Goal: Task Accomplishment & Management: Use online tool/utility

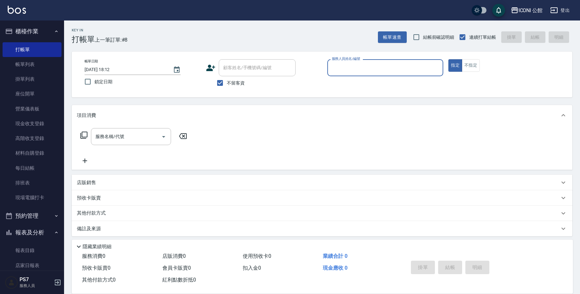
click at [377, 64] on input "服務人員姓名/編號" at bounding box center [385, 67] width 110 height 11
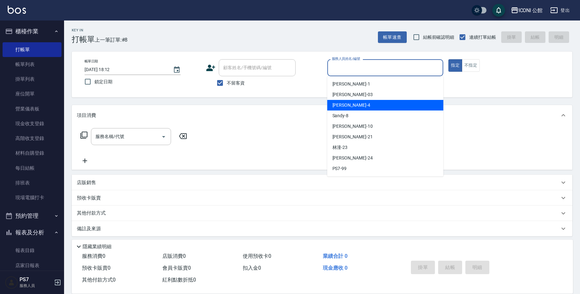
click at [347, 101] on div "Lina -4" at bounding box center [385, 105] width 116 height 11
type input "Lina-4"
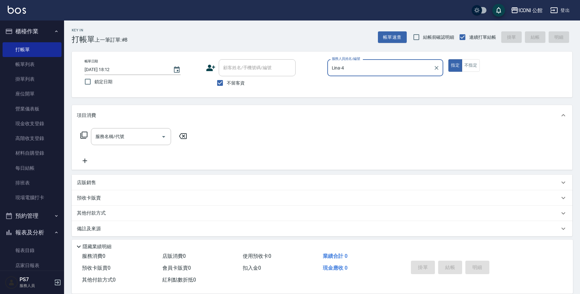
click at [104, 139] on input "服務名稱/代號" at bounding box center [126, 136] width 65 height 11
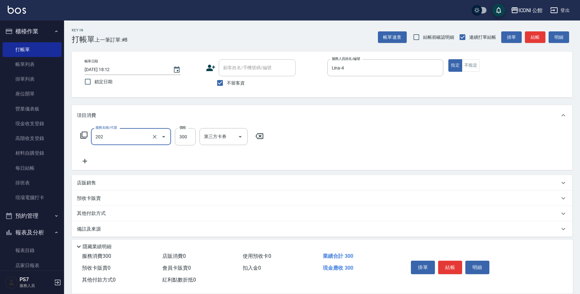
type input "單剪(202)"
type input "400"
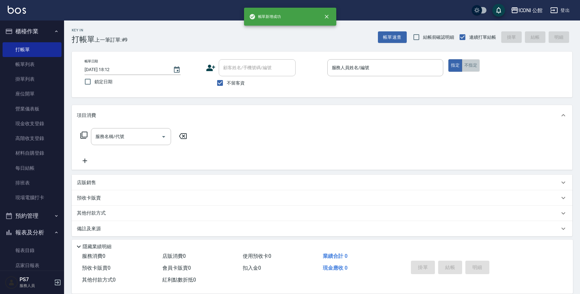
click at [471, 66] on button "不指定" at bounding box center [471, 65] width 18 height 12
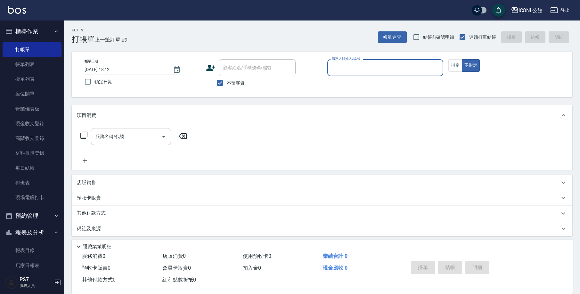
click at [421, 64] on input "服務人員姓名/編號" at bounding box center [385, 67] width 110 height 11
type input "2"
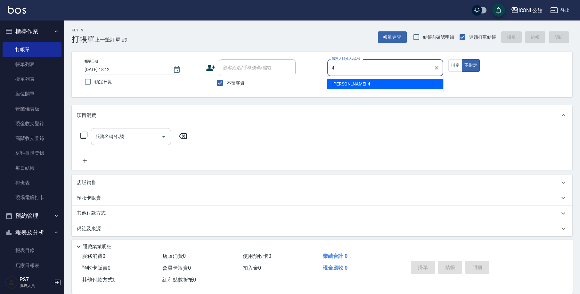
type input "Lina-4"
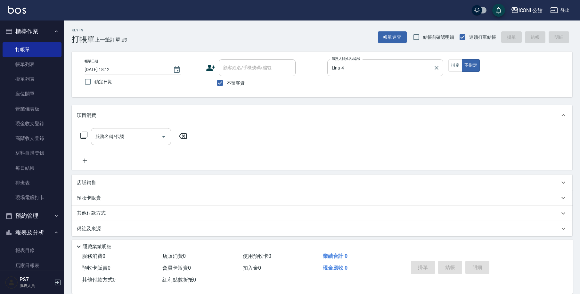
type button "false"
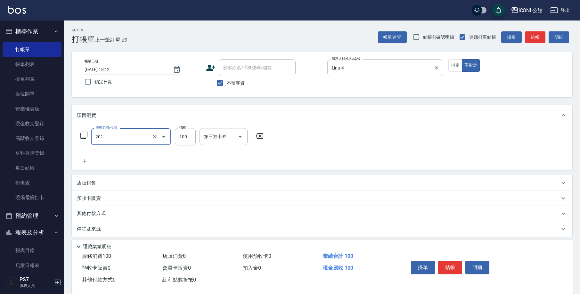
type input "剪瀏(201)"
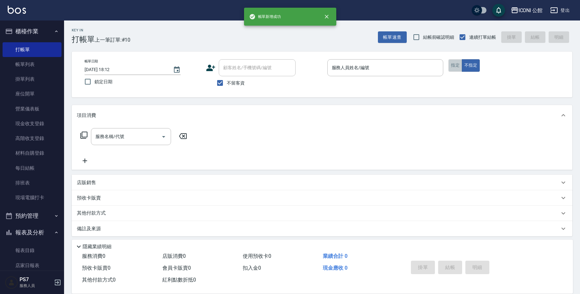
click at [450, 68] on button "指定" at bounding box center [455, 65] width 14 height 12
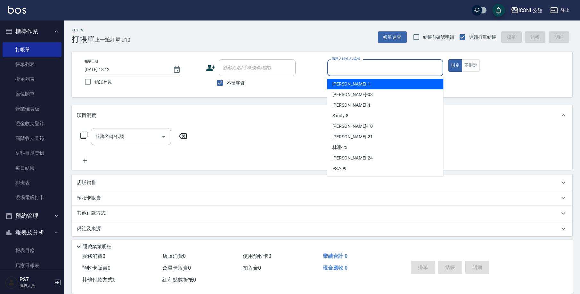
click at [407, 67] on input "服務人員姓名/編號" at bounding box center [385, 67] width 110 height 11
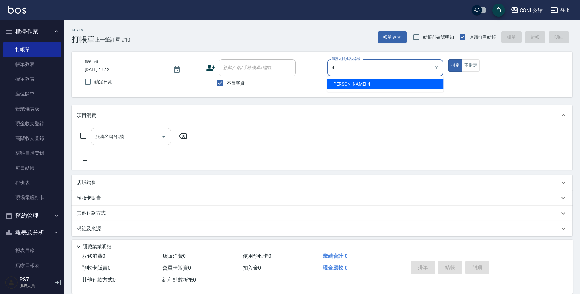
type input "Lina-4"
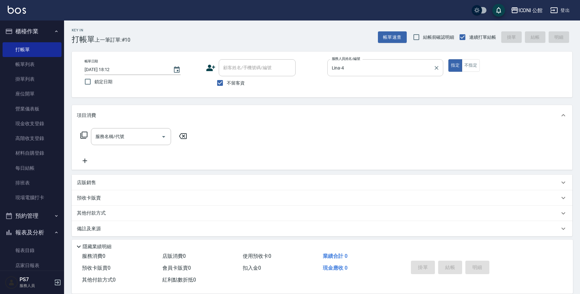
type button "true"
type input "3"
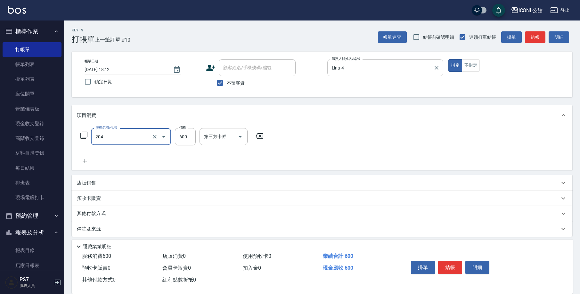
type input "指定洗+剪(204)"
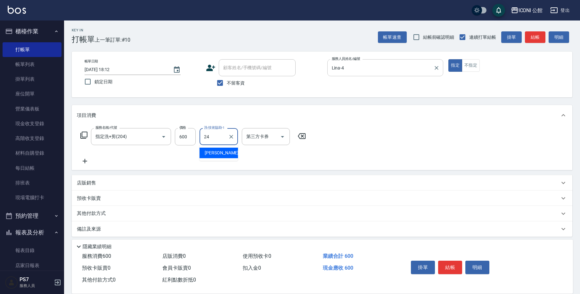
type input "[PERSON_NAME]-24"
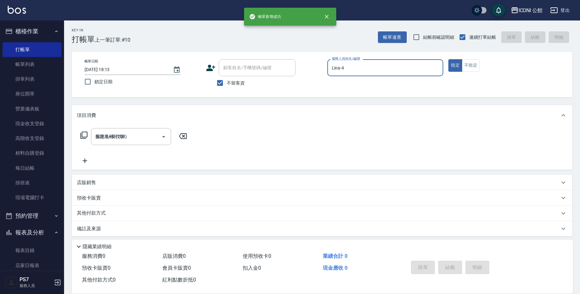
type input "2025/09/19 18:13"
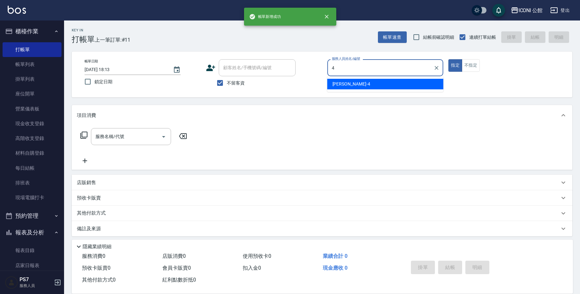
type input "Lina-4"
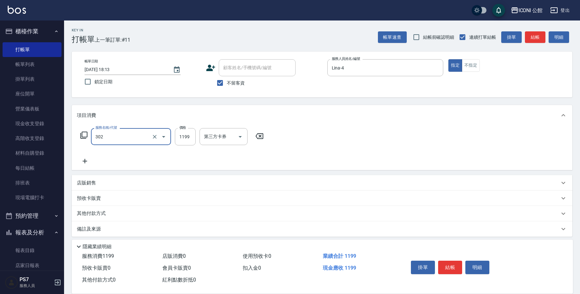
type input "設計燙髮(302)"
type input "1500"
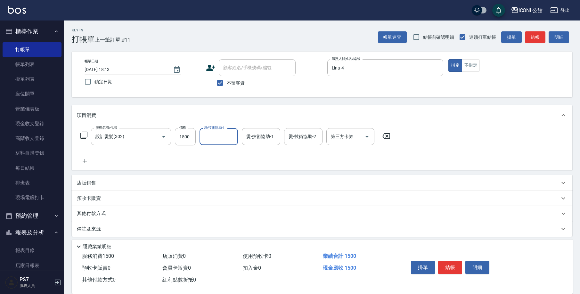
type input "1"
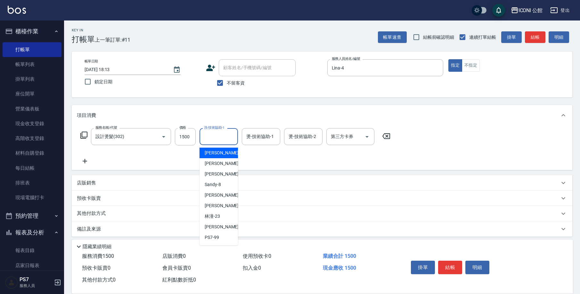
type input "4"
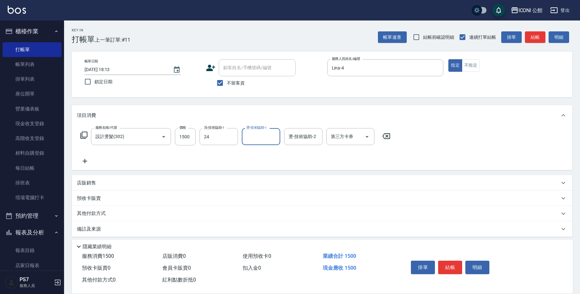
type input "[PERSON_NAME]-24"
type input "Lina-4"
click at [307, 133] on input "24" at bounding box center [298, 136] width 23 height 11
type input "[PERSON_NAME]-24"
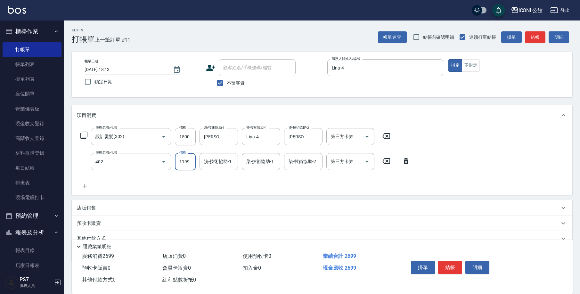
type input "設計染髮(402)"
type input "1500"
type input "[PERSON_NAME]-24"
type input "Lina-4"
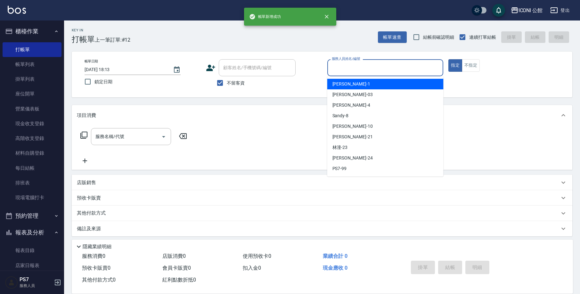
click at [372, 72] on input "服務人員姓名/編號" at bounding box center [385, 67] width 110 height 11
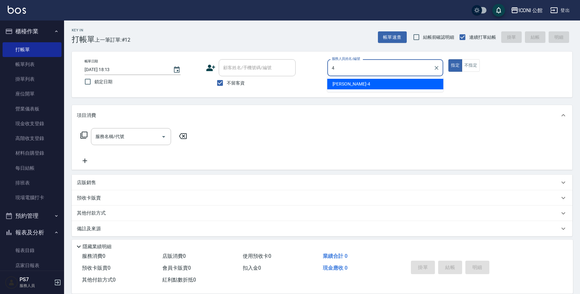
type input "Lina-4"
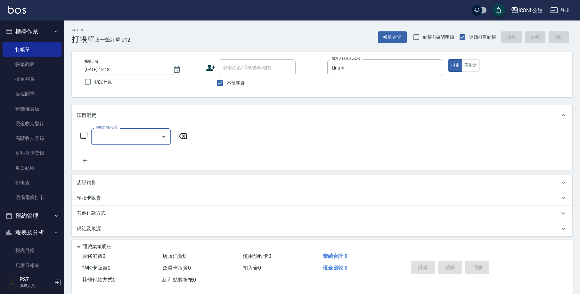
click at [81, 134] on icon at bounding box center [84, 135] width 8 height 8
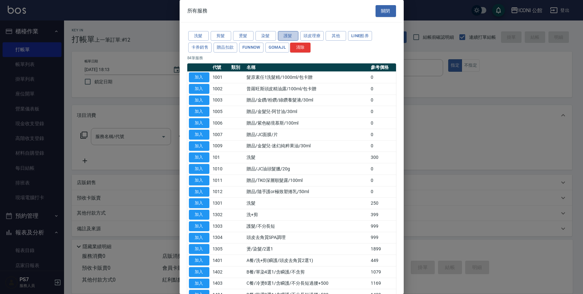
click at [282, 35] on button "護髮" at bounding box center [288, 36] width 20 height 10
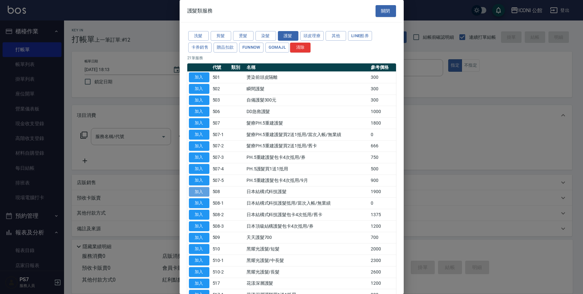
click at [197, 187] on button "加入" at bounding box center [199, 192] width 20 height 10
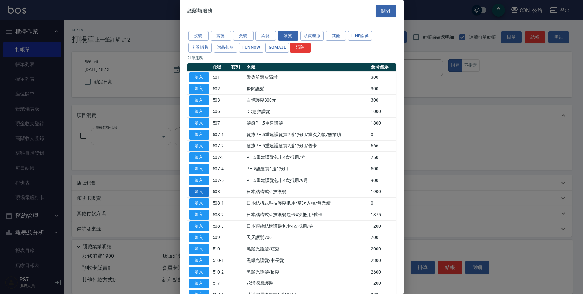
type input "日本結構式科技護髮(508)"
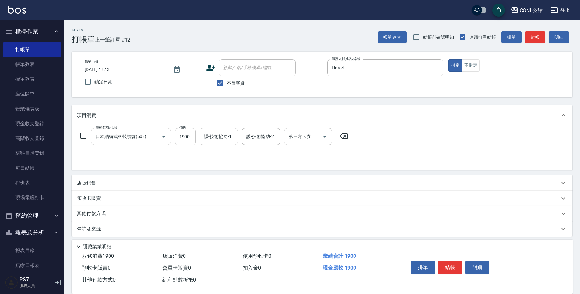
click at [181, 142] on input "1900" at bounding box center [185, 136] width 21 height 17
type input "500"
type input "Lina-4"
click at [449, 261] on button "結帳" at bounding box center [450, 267] width 24 height 13
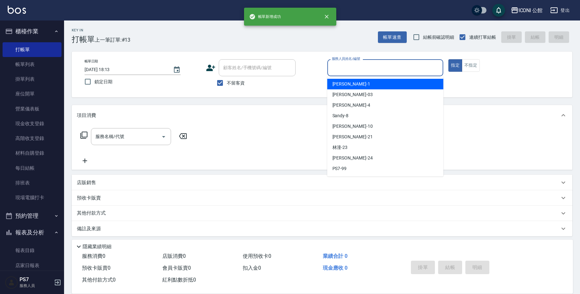
click at [369, 66] on input "服務人員姓名/編號" at bounding box center [385, 67] width 110 height 11
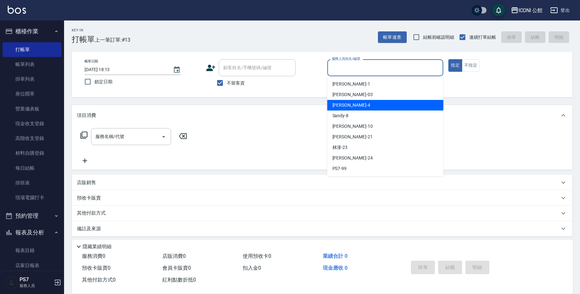
click at [338, 108] on span "Lina -4" at bounding box center [351, 105] width 38 height 7
type input "Lina-4"
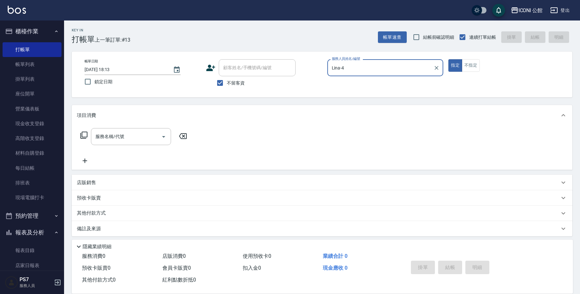
click at [238, 84] on span "不留客資" at bounding box center [236, 83] width 18 height 7
click at [227, 84] on input "不留客資" at bounding box center [219, 82] width 13 height 13
checkbox input "false"
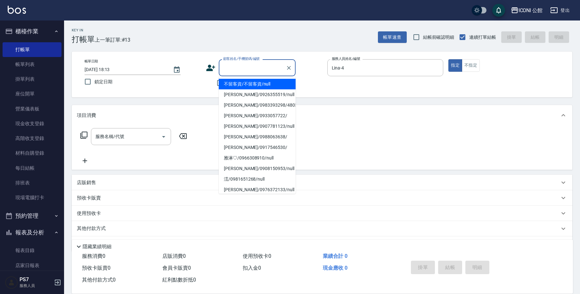
click at [235, 68] on input "顧客姓名/手機號碼/編號" at bounding box center [252, 67] width 61 height 11
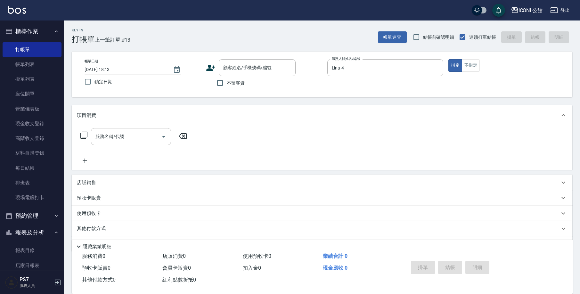
click at [108, 146] on div "服務名稱/代號 服務名稱/代號" at bounding box center [134, 146] width 114 height 37
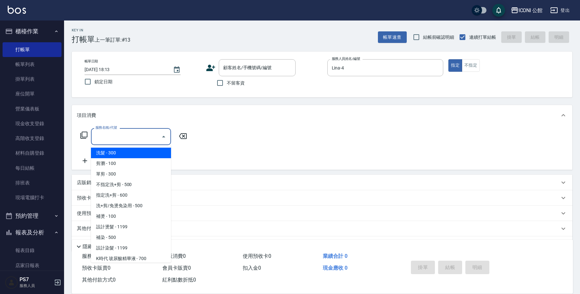
click at [110, 138] on input "服務名稱/代號" at bounding box center [126, 136] width 65 height 11
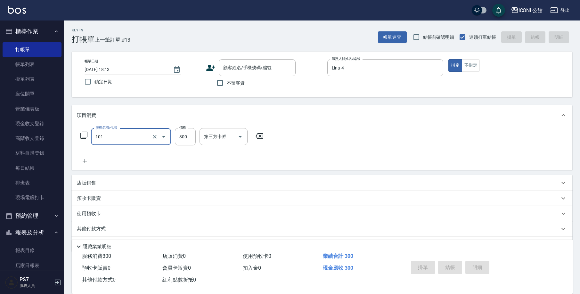
type input "洗髮(101)"
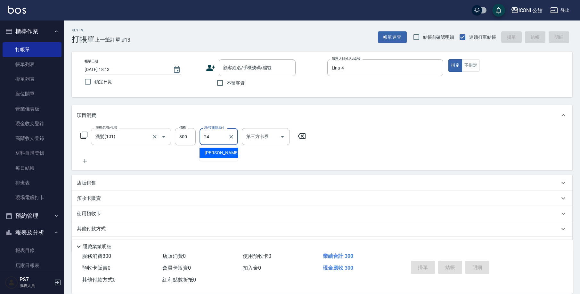
type input "[PERSON_NAME]-24"
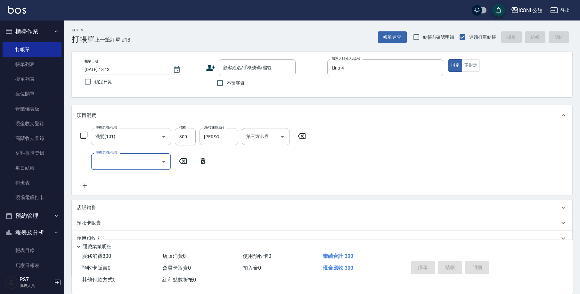
click at [241, 78] on label "不留客資" at bounding box center [228, 82] width 31 height 13
click at [227, 78] on input "不留客資" at bounding box center [219, 82] width 13 height 13
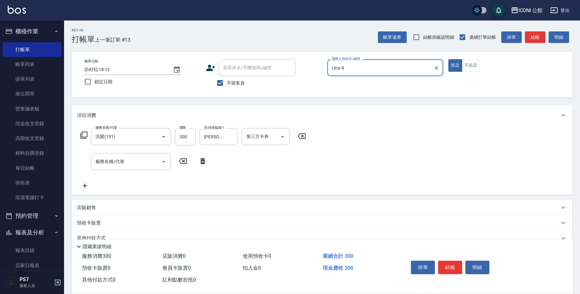
click at [242, 66] on input "顧客姓名/手機號碼/編號" at bounding box center [257, 67] width 71 height 11
click at [236, 76] on div "顧客姓名/手機號碼/編號" at bounding box center [257, 67] width 77 height 17
click at [243, 82] on span "不留客資" at bounding box center [236, 83] width 18 height 7
click at [227, 82] on input "不留客資" at bounding box center [219, 82] width 13 height 13
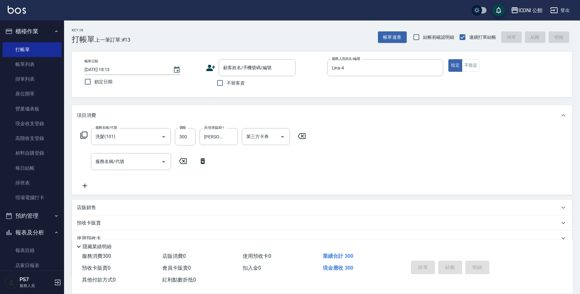
click at [237, 86] on span "不留客資" at bounding box center [236, 83] width 18 height 7
click at [227, 86] on input "不留客資" at bounding box center [219, 82] width 13 height 13
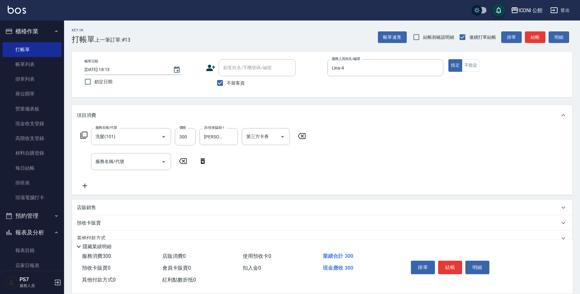
click at [232, 84] on span "不留客資" at bounding box center [236, 83] width 18 height 7
click at [227, 84] on input "不留客資" at bounding box center [219, 82] width 13 height 13
checkbox input "false"
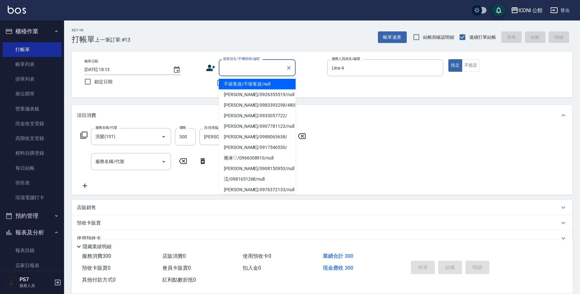
click at [243, 63] on div "顧客姓名/手機號碼/編號 顧客姓名/手機號碼/編號" at bounding box center [257, 67] width 77 height 17
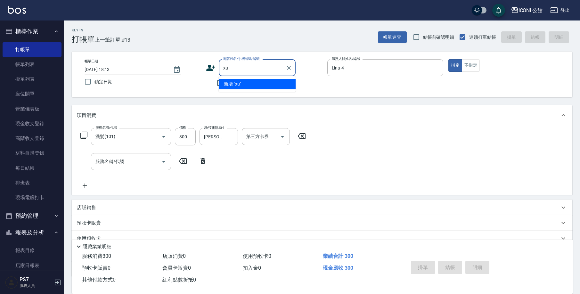
type input "x"
type input "ㄍ"
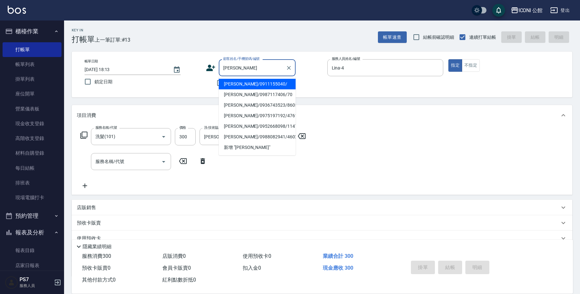
click at [246, 86] on li "李芷柔/0911155040/" at bounding box center [257, 84] width 77 height 11
type input "李芷柔/0911155040/"
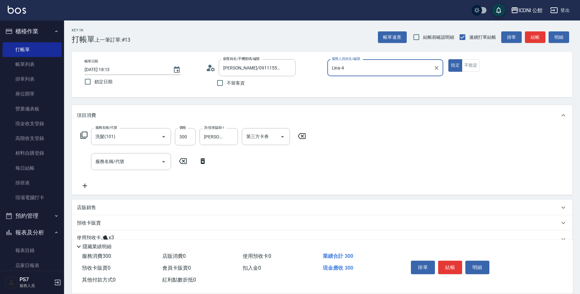
scroll to position [46, 0]
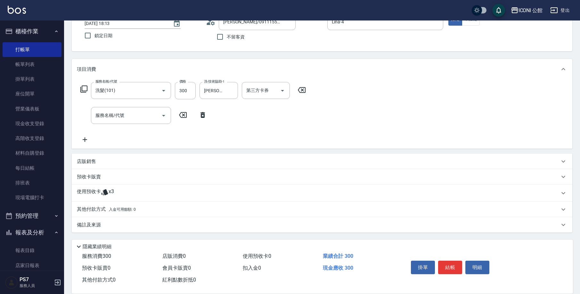
click at [95, 191] on p "使用預收卡" at bounding box center [89, 193] width 24 height 10
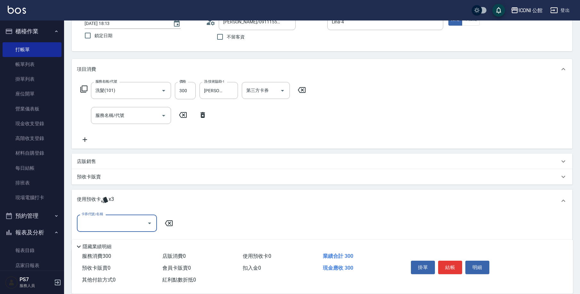
scroll to position [0, 0]
click at [96, 226] on input "卡券代號/名稱" at bounding box center [112, 222] width 65 height 11
click at [99, 237] on div "髮療療PH.5護髮包卡4次 剩餘3張" at bounding box center [117, 239] width 80 height 11
type input "髮療療PH.5護髮包卡4次"
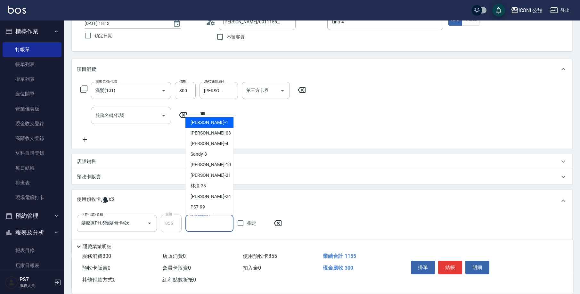
click at [206, 221] on input "護-技術協助-1" at bounding box center [209, 223] width 42 height 11
click at [204, 197] on span "可歆 -24" at bounding box center [211, 196] width 40 height 7
type input "[PERSON_NAME]-24"
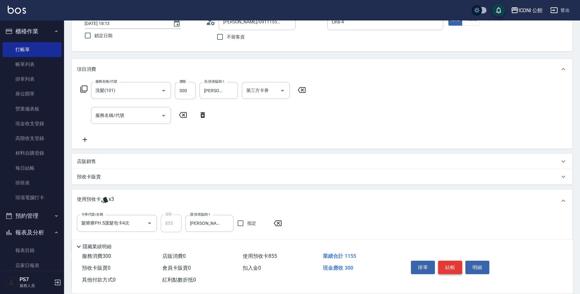
click at [451, 264] on button "結帳" at bounding box center [450, 267] width 24 height 13
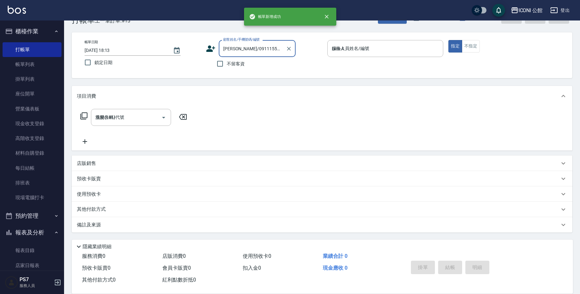
type input "2025/09/19 18:14"
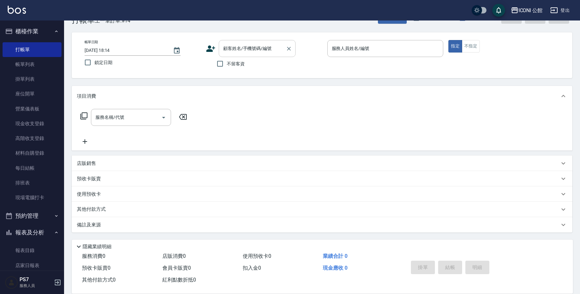
drag, startPoint x: 232, startPoint y: 61, endPoint x: 262, endPoint y: 59, distance: 29.6
click at [232, 61] on span "不留客資" at bounding box center [236, 64] width 18 height 7
click at [227, 61] on input "不留客資" at bounding box center [219, 63] width 13 height 13
checkbox input "true"
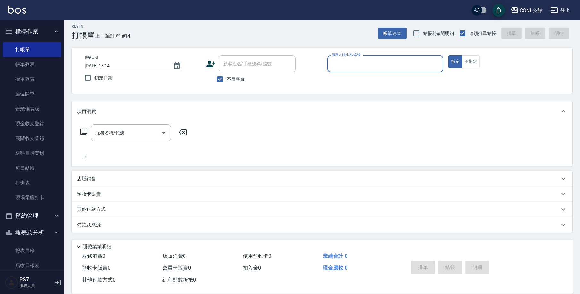
click at [344, 59] on input "服務人員姓名/編號" at bounding box center [385, 63] width 110 height 11
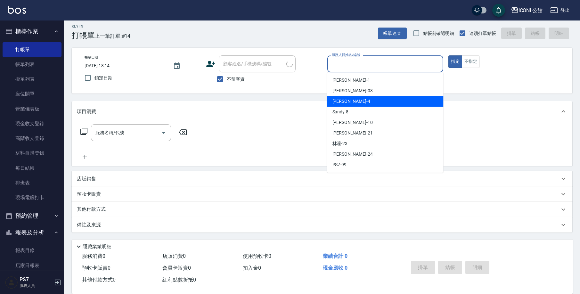
click at [342, 102] on span "Lina -4" at bounding box center [351, 101] width 38 height 7
type input "Lina-4"
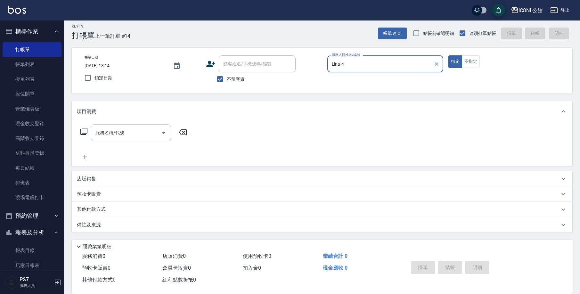
click at [113, 131] on input "服務名稱/代號" at bounding box center [126, 132] width 65 height 11
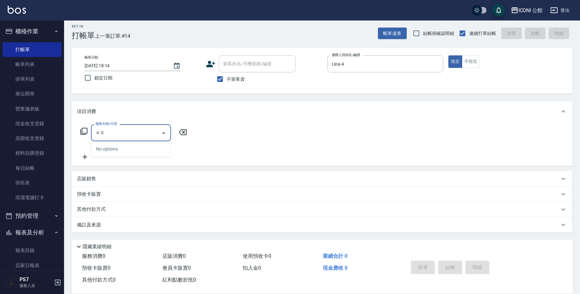
type input "４"
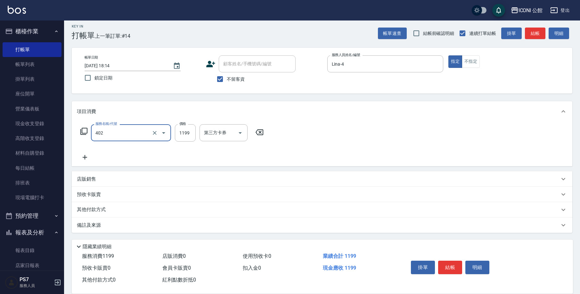
type input "設計染髮(402)"
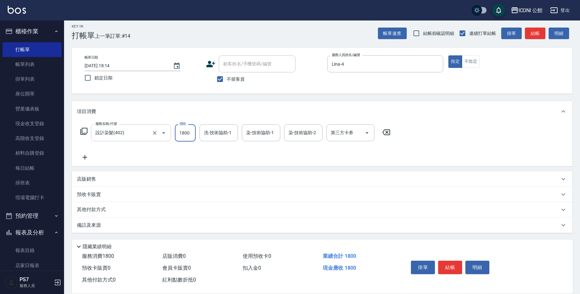
type input "1800"
type input "Lina-4"
click at [454, 273] on div "掛單 結帳 明細" at bounding box center [450, 268] width 84 height 20
click at [453, 270] on button "結帳" at bounding box center [450, 267] width 24 height 13
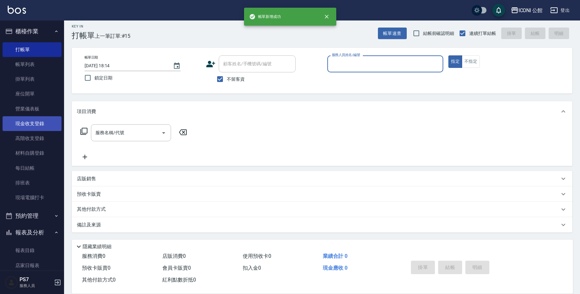
click at [29, 120] on link "現金收支登錄" at bounding box center [32, 123] width 59 height 15
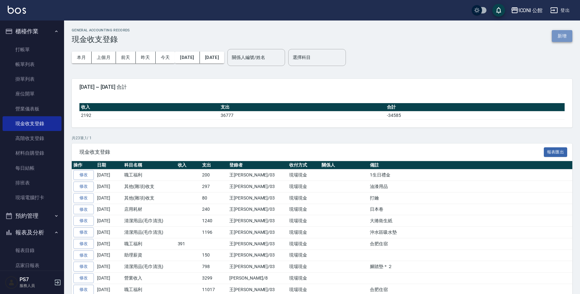
click at [569, 38] on button "新增" at bounding box center [562, 36] width 20 height 12
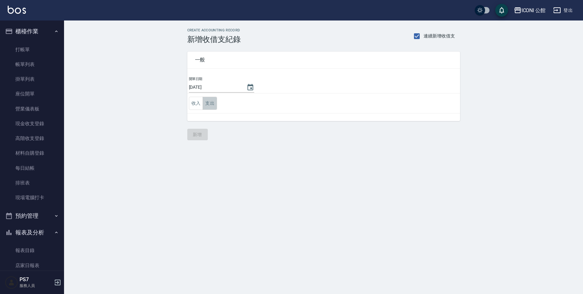
click at [208, 102] on button "支出" at bounding box center [210, 103] width 14 height 13
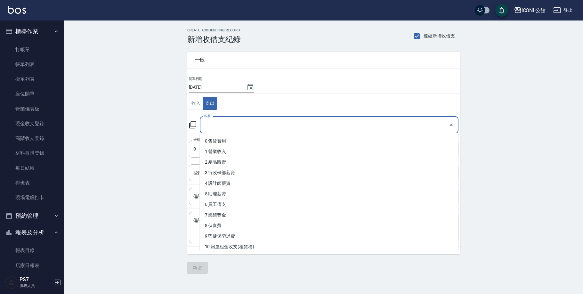
click at [216, 130] on input "科目" at bounding box center [324, 124] width 243 height 11
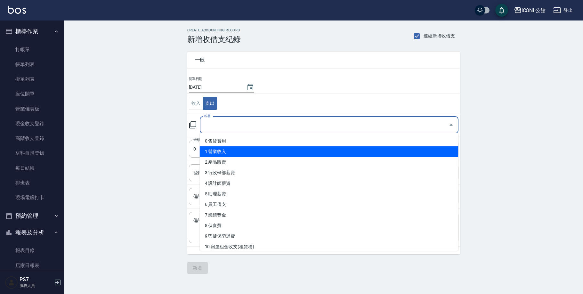
scroll to position [7, 0]
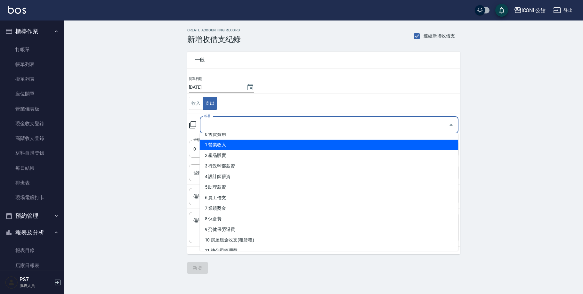
click at [229, 146] on li "1 營業收入" at bounding box center [329, 145] width 259 height 11
type input "1 營業收入"
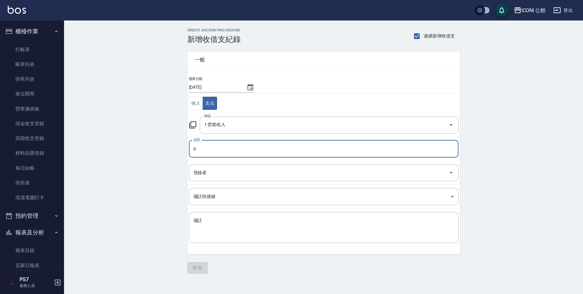
click at [219, 149] on input "0" at bounding box center [324, 148] width 270 height 17
click at [212, 150] on input "0" at bounding box center [324, 148] width 270 height 17
click at [177, 155] on div "CREATE ACCOUNTING RECORD 新增收借支紀錄 連續新增收借支 一般 開單日期 2025/09/19 收入 支出 科目 1 營業收入 科目 …" at bounding box center [323, 150] width 519 height 261
drag, startPoint x: 197, startPoint y: 151, endPoint x: 160, endPoint y: 150, distance: 36.9
click at [160, 150] on div "CREATE ACCOUNTING RECORD 新增收借支紀錄 連續新增收借支 一般 開單日期 2025/09/19 收入 支出 科目 1 營業收入 科目 …" at bounding box center [323, 150] width 519 height 261
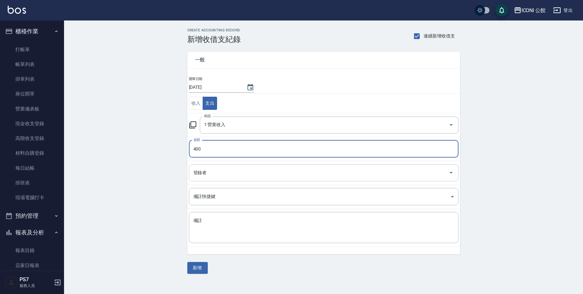
type input "400"
click at [214, 171] on input "登錄者" at bounding box center [319, 172] width 254 height 11
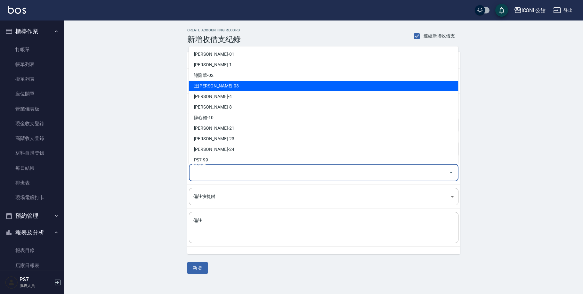
click at [215, 83] on li "王Lisa-03" at bounding box center [324, 86] width 270 height 11
type input "王Lisa-03"
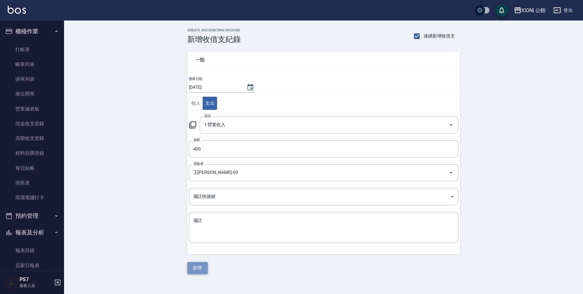
click at [197, 265] on button "新增" at bounding box center [197, 268] width 20 height 12
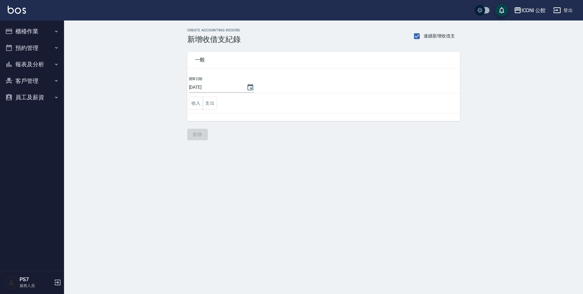
click at [30, 38] on button "櫃檯作業" at bounding box center [32, 31] width 59 height 17
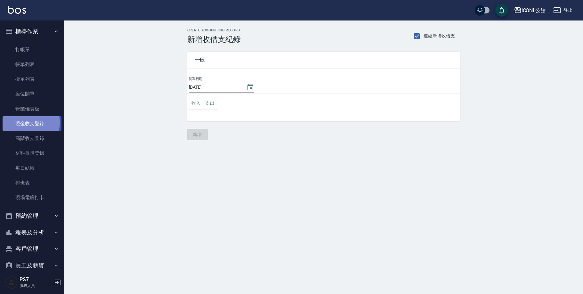
click at [29, 122] on link "現金收支登錄" at bounding box center [32, 123] width 59 height 15
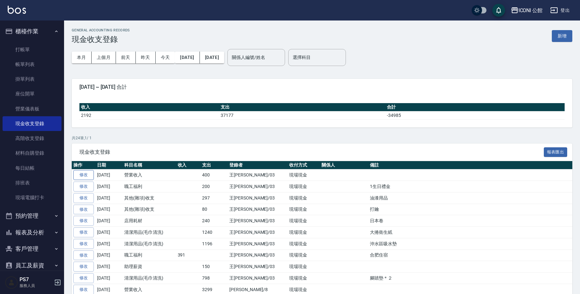
click at [87, 174] on link "修改" at bounding box center [83, 175] width 20 height 10
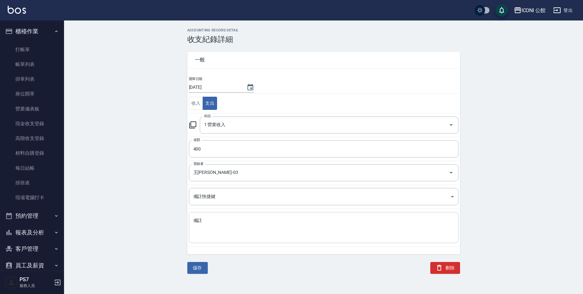
click at [216, 215] on div "x 備註" at bounding box center [324, 227] width 270 height 31
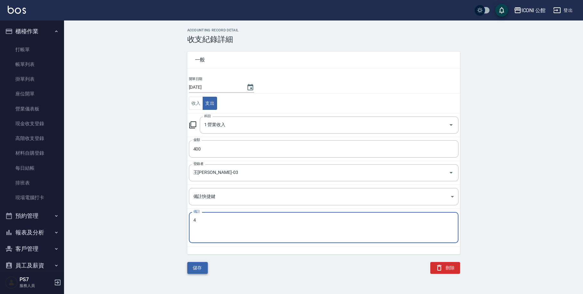
type textarea "4"
click at [200, 270] on button "儲存" at bounding box center [197, 268] width 20 height 12
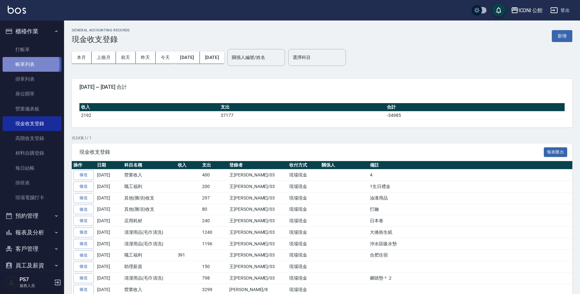
click at [20, 64] on link "帳單列表" at bounding box center [32, 64] width 59 height 15
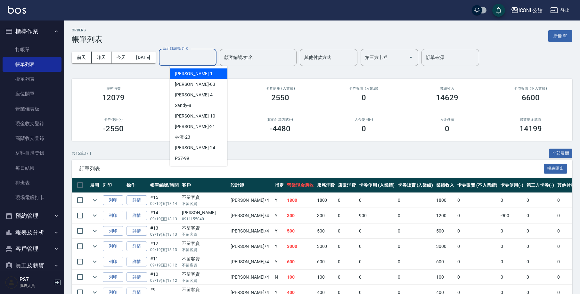
click at [213, 57] on input "設計師編號/姓名" at bounding box center [188, 57] width 52 height 11
click at [195, 91] on div "Lina -4" at bounding box center [199, 95] width 58 height 11
type input "Lina-4"
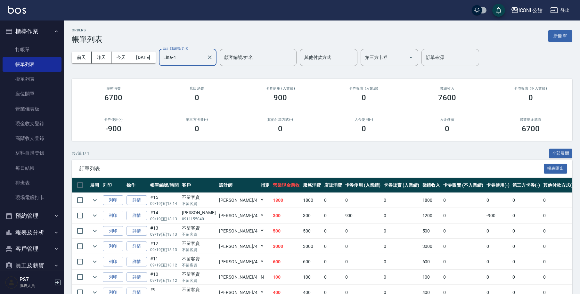
click at [214, 65] on div at bounding box center [209, 57] width 8 height 17
click at [213, 56] on icon "Clear" at bounding box center [210, 57] width 6 height 6
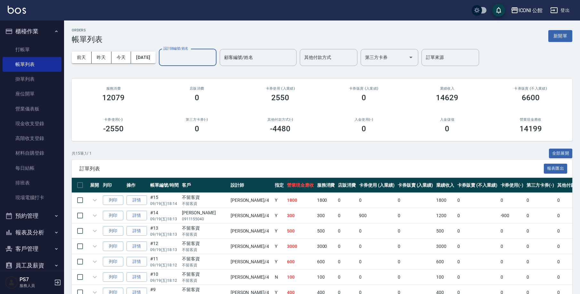
click at [209, 58] on input "設計師編號/姓名" at bounding box center [188, 57] width 52 height 11
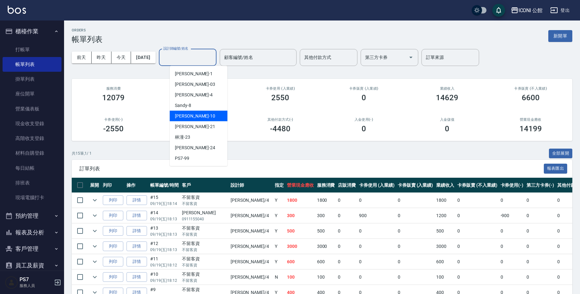
click at [191, 115] on span "[PERSON_NAME] -10" at bounding box center [195, 116] width 40 height 7
type input "[PERSON_NAME]-10"
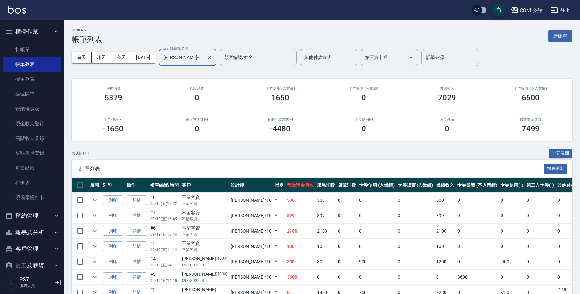
scroll to position [12, 0]
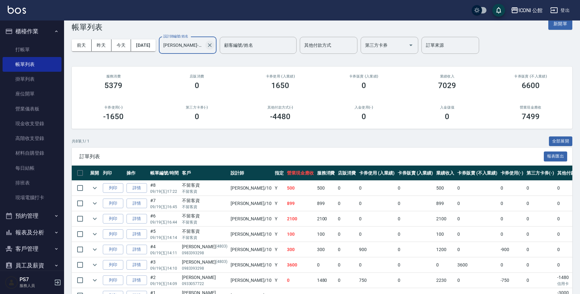
click at [213, 44] on icon "Clear" at bounding box center [210, 45] width 6 height 6
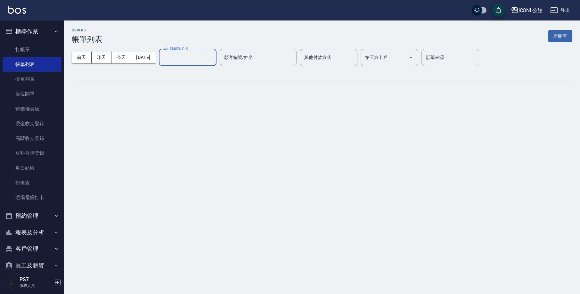
scroll to position [0, 0]
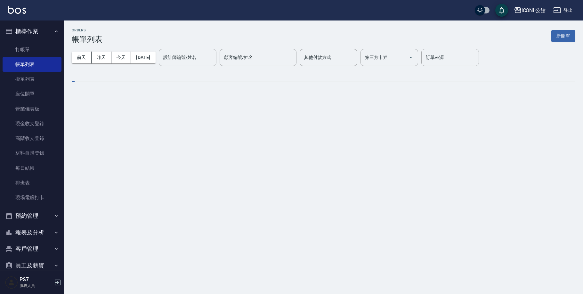
click at [201, 44] on div "前天 昨天 今天 2025/09/19 設計師編號/姓名 設計師編號/姓名 顧客編號/姓名 顧客編號/姓名 其他付款方式 其他付款方式 第三方卡券 第三方卡券…" at bounding box center [324, 57] width 504 height 27
click at [200, 55] on input "設計師編號/姓名" at bounding box center [188, 57] width 52 height 11
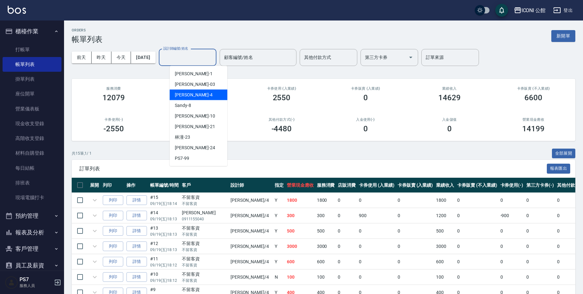
click at [192, 91] on div "Lina -4" at bounding box center [199, 95] width 58 height 11
type input "Lina-4"
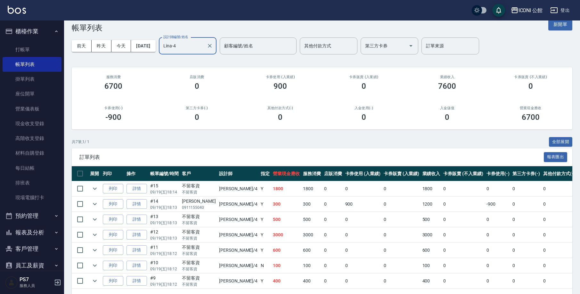
scroll to position [36, 0]
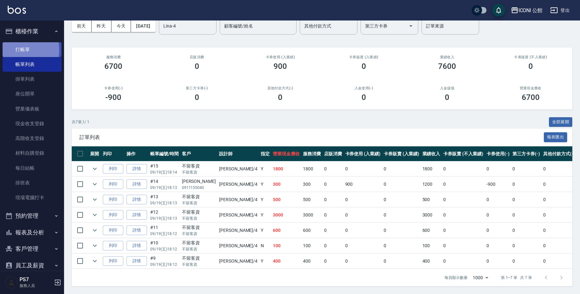
click at [9, 50] on link "打帳單" at bounding box center [32, 49] width 59 height 15
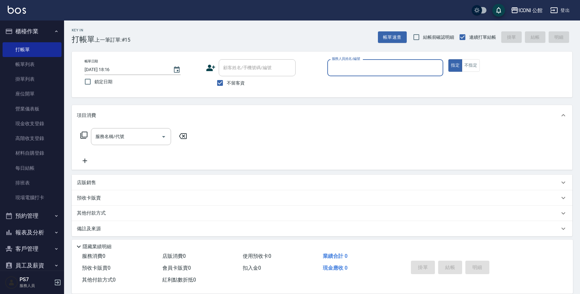
click at [20, 230] on button "報表及分析" at bounding box center [32, 232] width 59 height 17
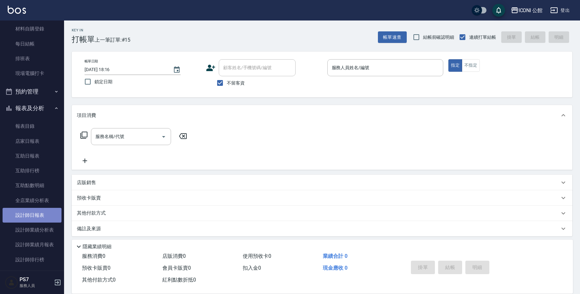
click at [32, 218] on link "設計師日報表" at bounding box center [32, 215] width 59 height 15
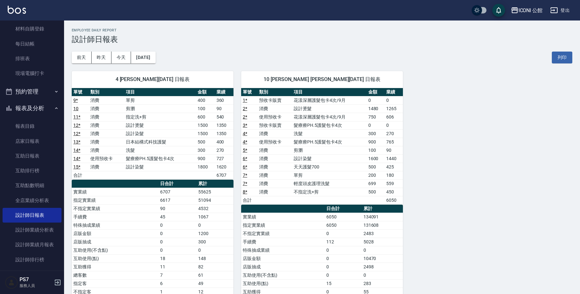
click at [154, 51] on div "前天 昨天 今天 2025/09/19 列印" at bounding box center [322, 57] width 501 height 27
click at [154, 52] on button "[DATE]" at bounding box center [143, 58] width 24 height 12
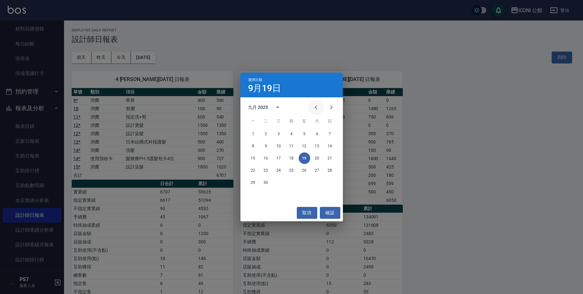
click at [318, 106] on icon "Previous month" at bounding box center [316, 107] width 8 height 8
click at [267, 173] on button "19" at bounding box center [266, 171] width 12 height 12
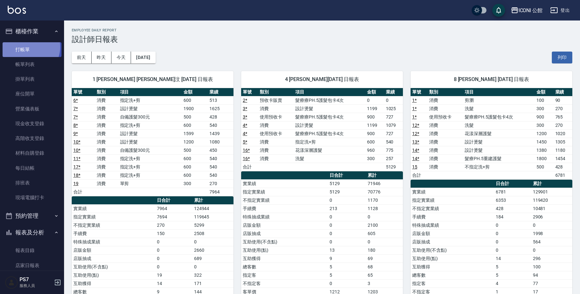
click at [29, 47] on link "打帳單" at bounding box center [32, 49] width 59 height 15
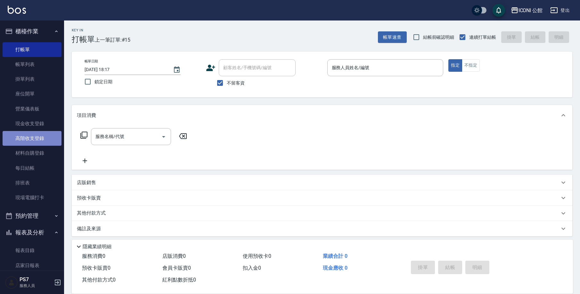
click at [43, 139] on link "高階收支登錄" at bounding box center [32, 138] width 59 height 15
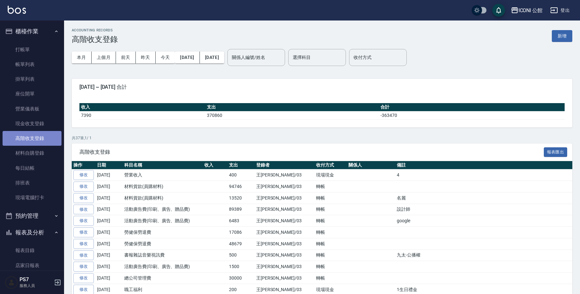
click at [46, 135] on link "高階收支登錄" at bounding box center [32, 138] width 59 height 15
click at [566, 37] on button "新增" at bounding box center [562, 36] width 20 height 12
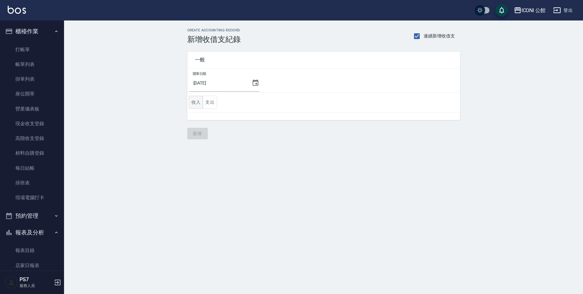
click at [193, 104] on button "收入" at bounding box center [196, 102] width 14 height 13
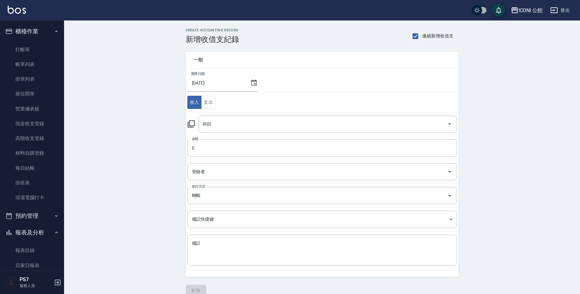
click at [192, 126] on icon at bounding box center [191, 123] width 7 height 7
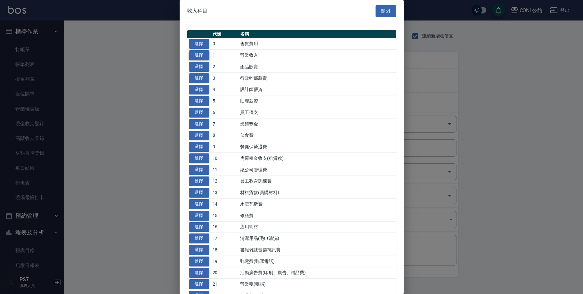
click at [200, 52] on button "選擇" at bounding box center [199, 55] width 20 height 10
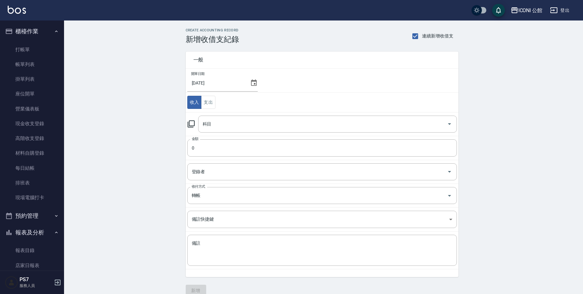
type input "1 營業收入"
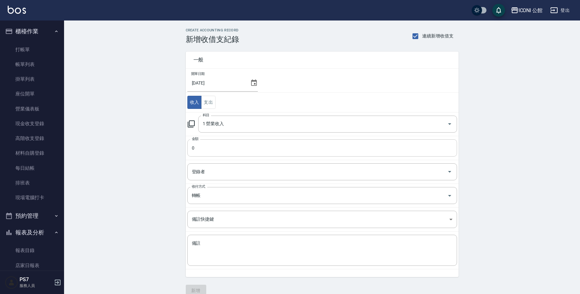
click at [210, 150] on input "0" at bounding box center [322, 147] width 270 height 17
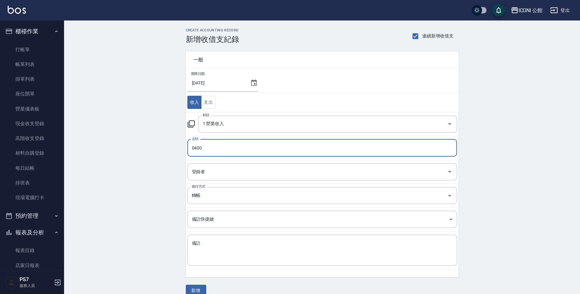
type input "0400"
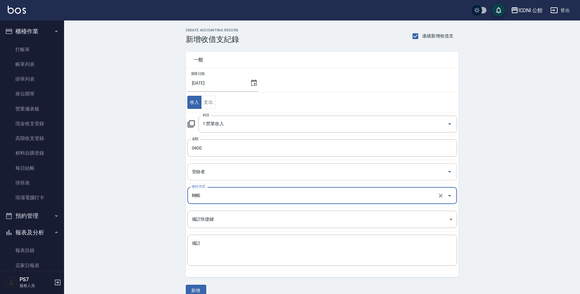
click at [211, 174] on input "登錄者" at bounding box center [317, 171] width 254 height 11
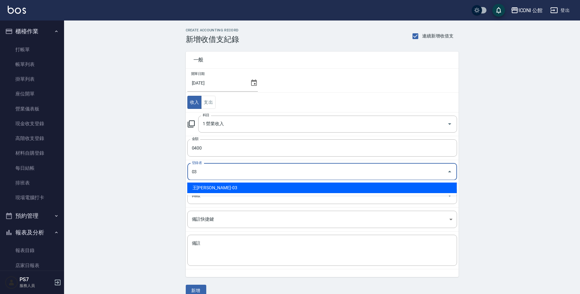
type input "王Lisa-03"
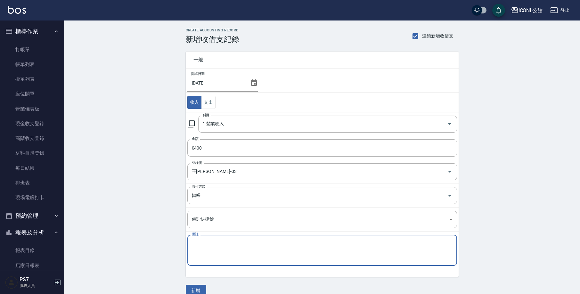
click at [229, 245] on textarea "備註" at bounding box center [322, 250] width 261 height 20
type textarea "4"
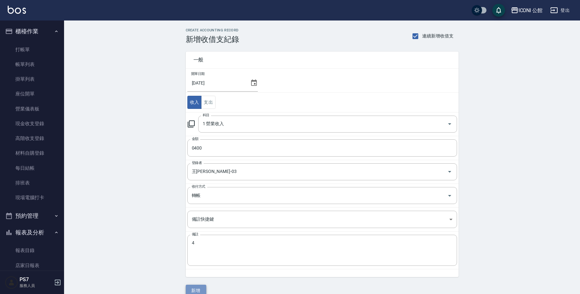
click at [201, 289] on button "新增" at bounding box center [196, 291] width 20 height 12
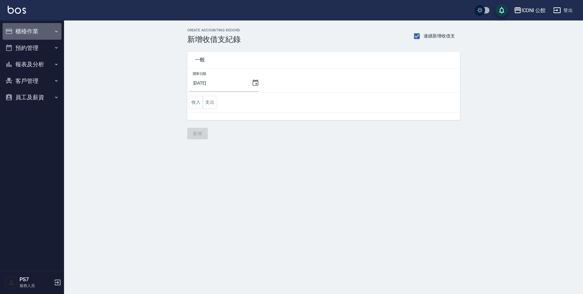
click at [31, 28] on button "櫃檯作業" at bounding box center [32, 31] width 59 height 17
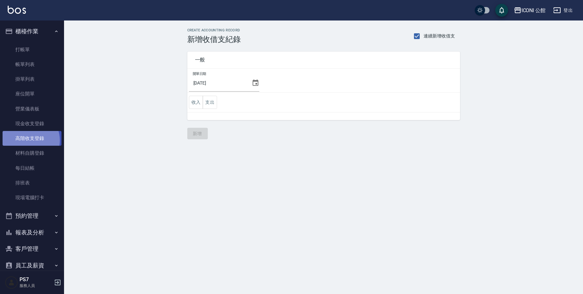
click at [27, 140] on link "高階收支登錄" at bounding box center [32, 138] width 59 height 15
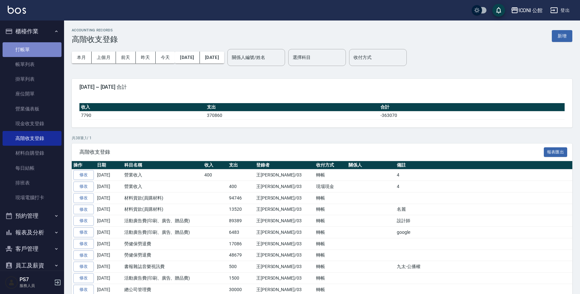
click at [36, 45] on link "打帳單" at bounding box center [32, 49] width 59 height 15
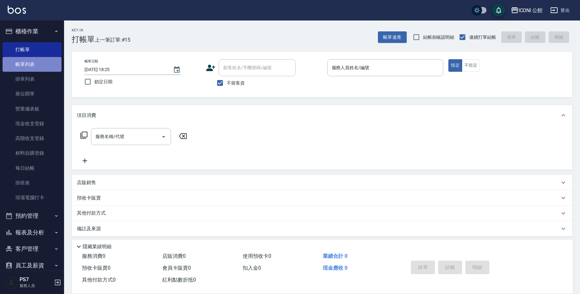
click at [43, 65] on link "帳單列表" at bounding box center [32, 64] width 59 height 15
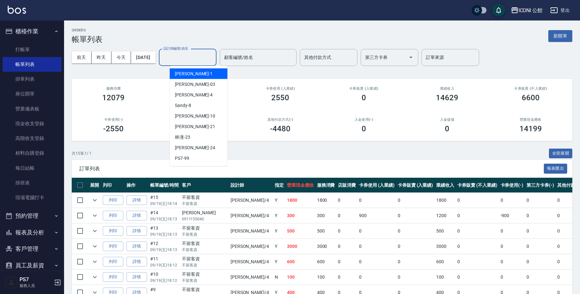
click at [193, 59] on input "設計師編號/姓名" at bounding box center [188, 57] width 52 height 11
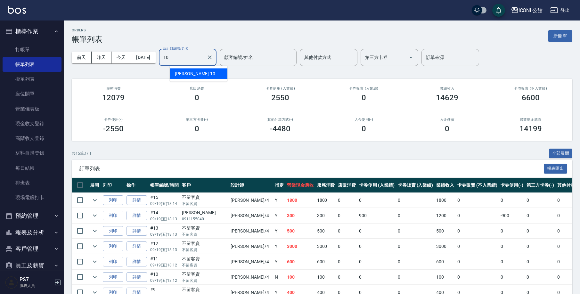
type input "[PERSON_NAME]-10"
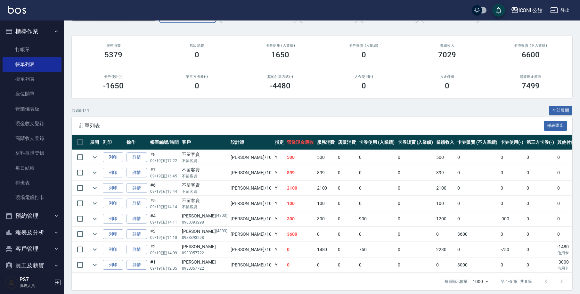
scroll to position [51, 0]
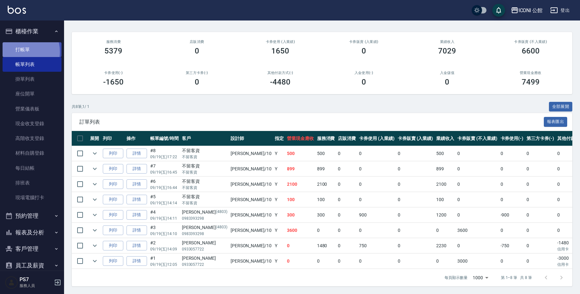
click at [18, 52] on link "打帳單" at bounding box center [32, 49] width 59 height 15
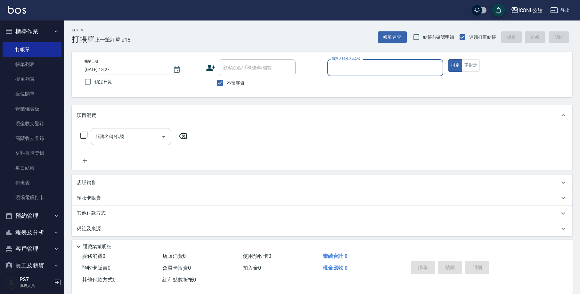
click at [365, 67] on input "服務人員姓名/編號" at bounding box center [385, 67] width 110 height 11
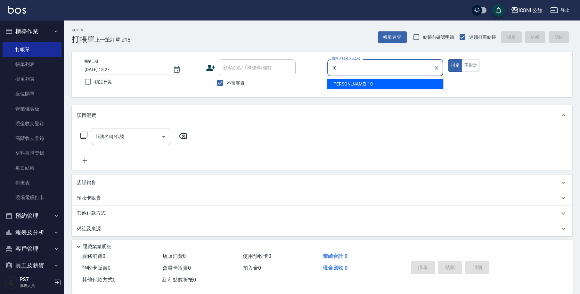
type input "[PERSON_NAME]-10"
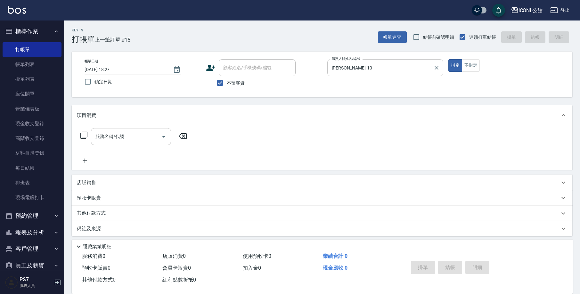
type button "true"
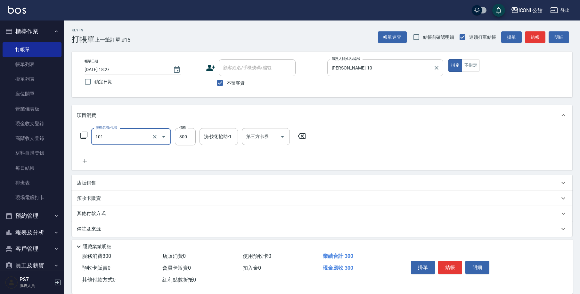
type input "洗髮(101)"
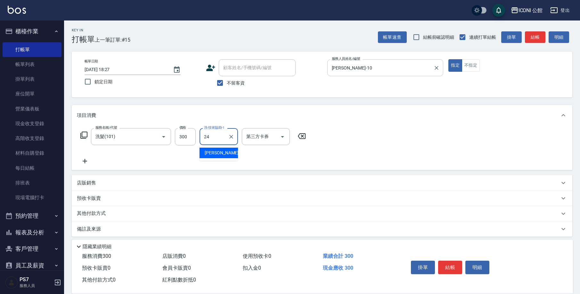
type input "[PERSON_NAME]-24"
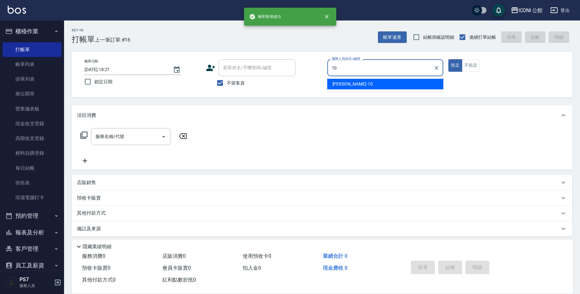
type input "[PERSON_NAME]-10"
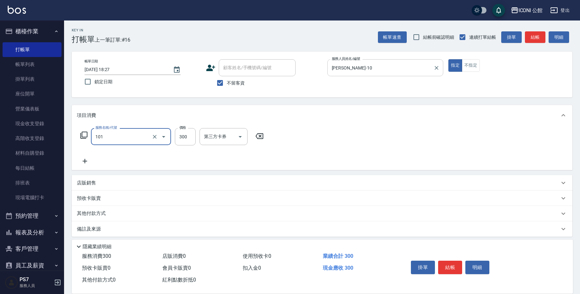
type input "洗髮(101)"
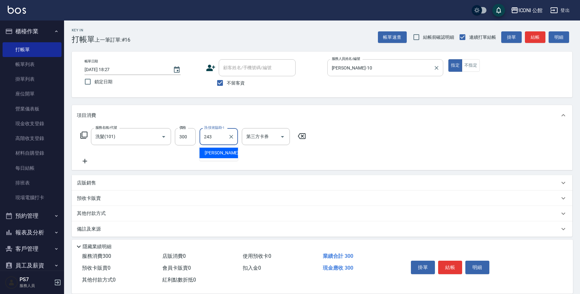
type input "243"
click at [211, 137] on input "洗-技術協助-1" at bounding box center [218, 136] width 33 height 11
type input "[PERSON_NAME]-24"
click at [86, 185] on p "店販銷售" at bounding box center [86, 183] width 19 height 7
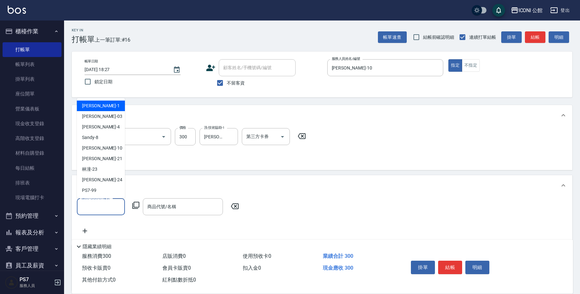
click at [95, 209] on input "服務人員姓名/編號" at bounding box center [101, 206] width 42 height 11
click at [107, 151] on div "[PERSON_NAME] -10" at bounding box center [101, 148] width 48 height 11
type input "[PERSON_NAME]-10"
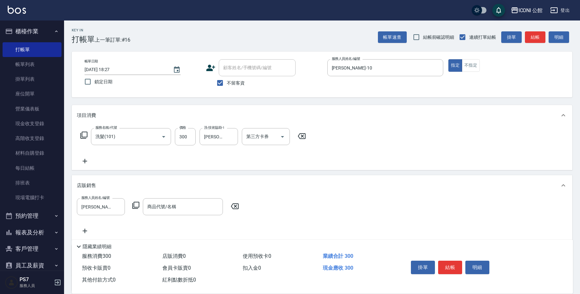
click at [138, 208] on icon at bounding box center [135, 205] width 7 height 7
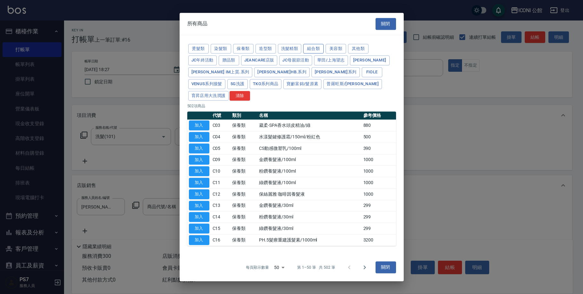
click at [321, 54] on button "組合類" at bounding box center [313, 49] width 20 height 10
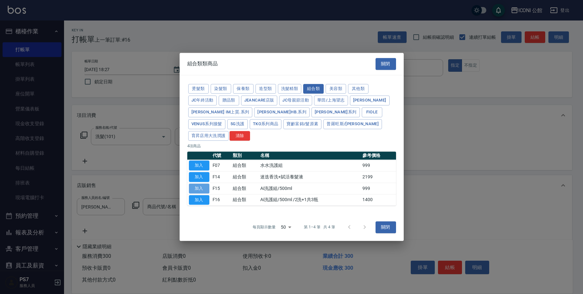
click at [201, 185] on button "加入" at bounding box center [199, 189] width 20 height 10
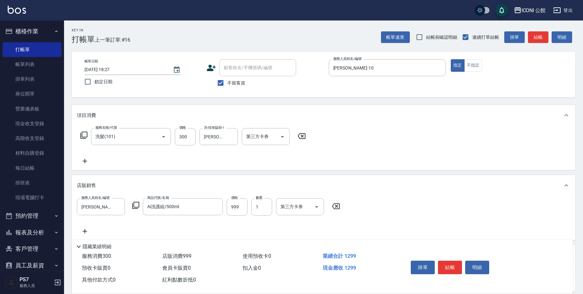
type input "Ai洗護組/500ml"
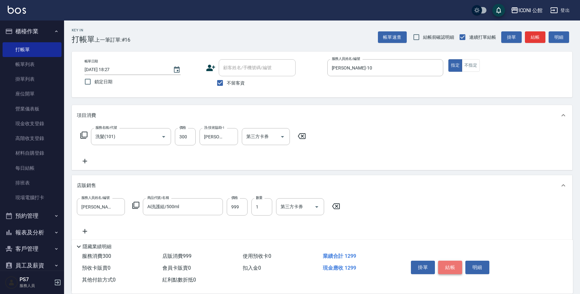
click at [450, 268] on button "結帳" at bounding box center [450, 267] width 24 height 13
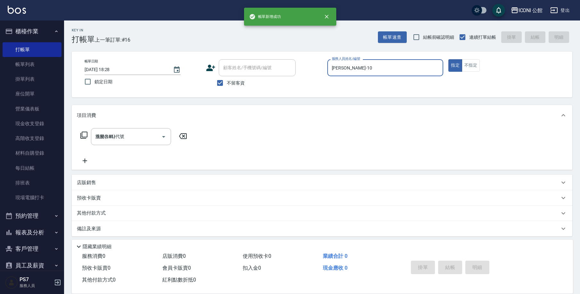
type input "[DATE] 18:28"
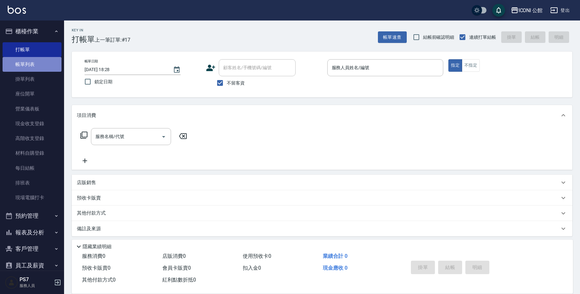
click at [35, 64] on link "帳單列表" at bounding box center [32, 64] width 59 height 15
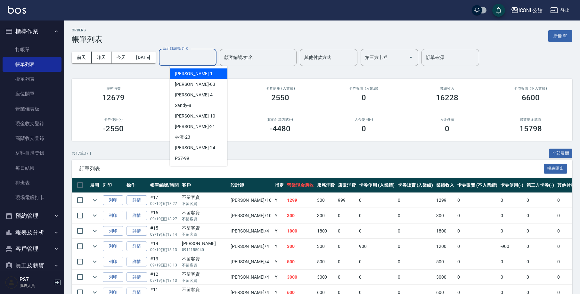
click at [195, 58] on input "設計師編號/姓名" at bounding box center [188, 57] width 52 height 11
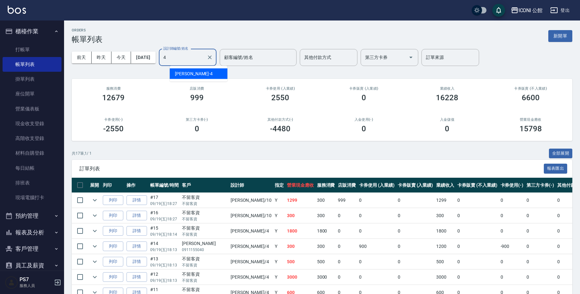
type input "Lina-4"
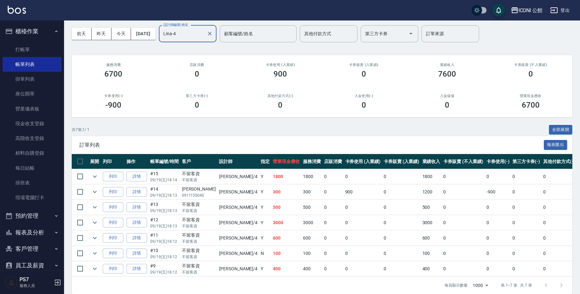
scroll to position [36, 0]
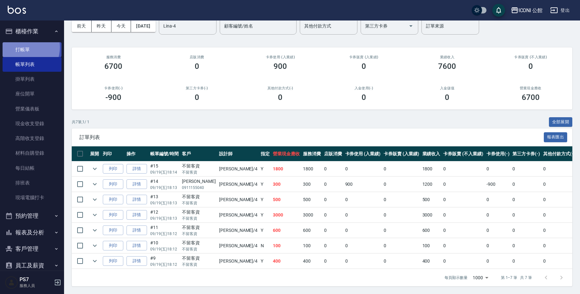
click at [23, 47] on link "打帳單" at bounding box center [32, 49] width 59 height 15
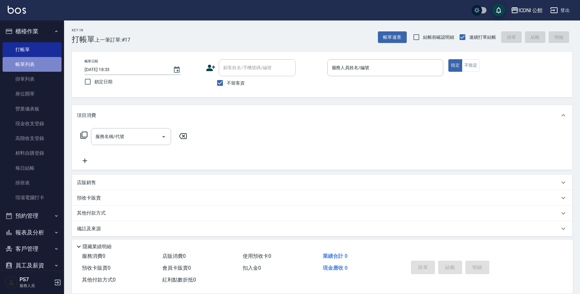
click at [43, 64] on link "帳單列表" at bounding box center [32, 64] width 59 height 15
